Goal: Task Accomplishment & Management: Manage account settings

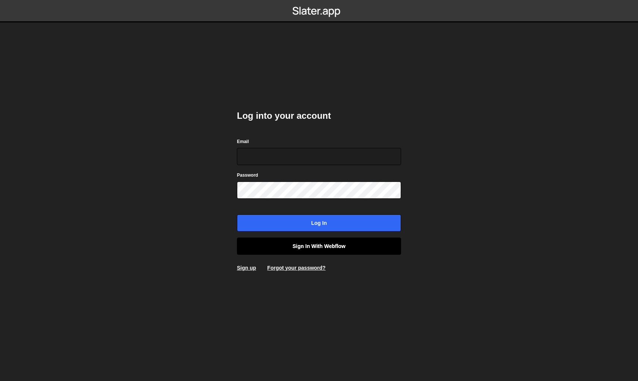
click at [303, 243] on link "Sign in with Webflow" at bounding box center [319, 245] width 164 height 17
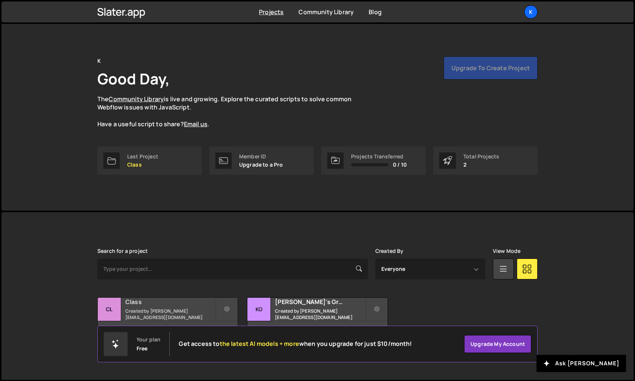
scroll to position [3, 0]
click at [178, 301] on h2 "Class" at bounding box center [170, 302] width 90 height 8
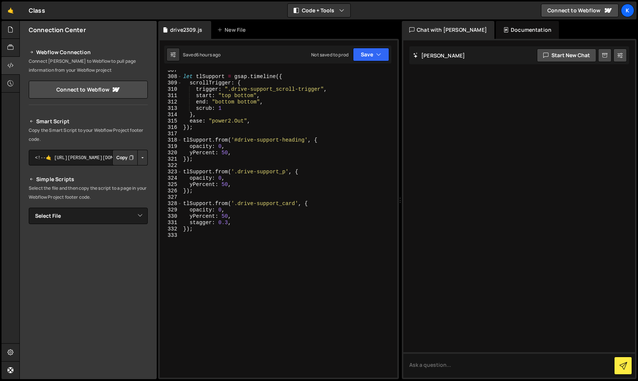
scroll to position [1992, 0]
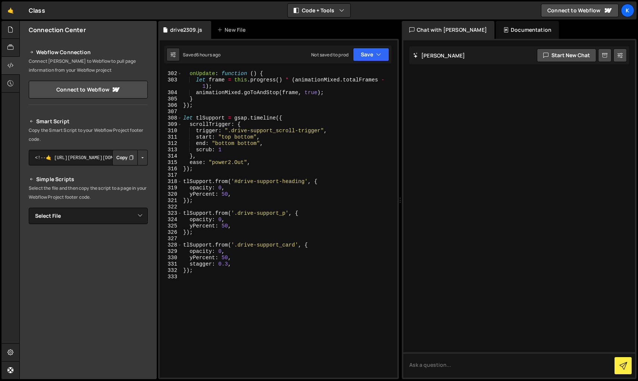
click at [142, 159] on button "Button group with nested dropdown" at bounding box center [142, 158] width 10 height 16
click at [171, 53] on icon at bounding box center [173, 54] width 5 height 7
select select "editor"
select select "ace/theme/monokai"
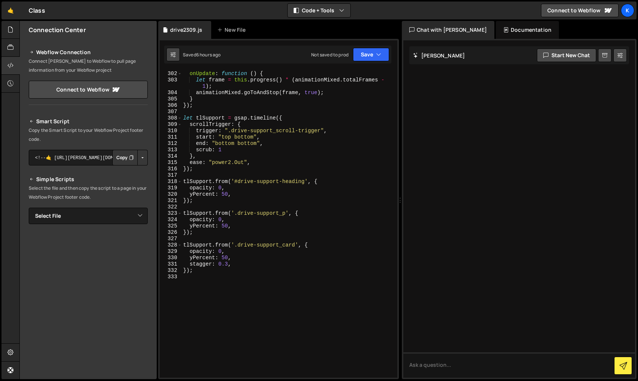
type input "14"
checkbox input "true"
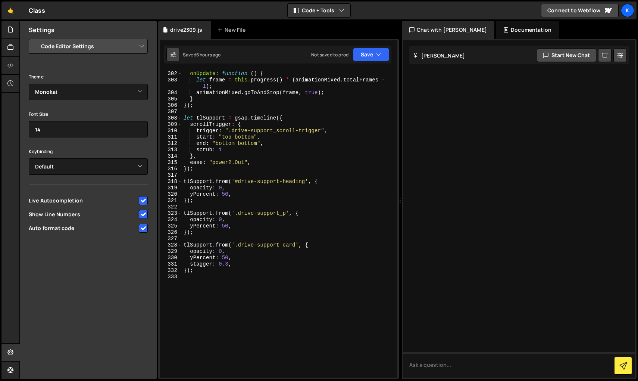
click at [171, 53] on icon at bounding box center [173, 54] width 5 height 7
click at [3, 44] on div at bounding box center [10, 48] width 18 height 18
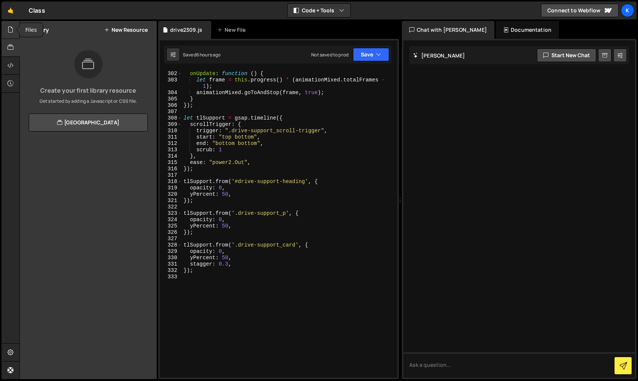
click at [13, 35] on div at bounding box center [10, 30] width 18 height 18
